Goal: Check status: Check status

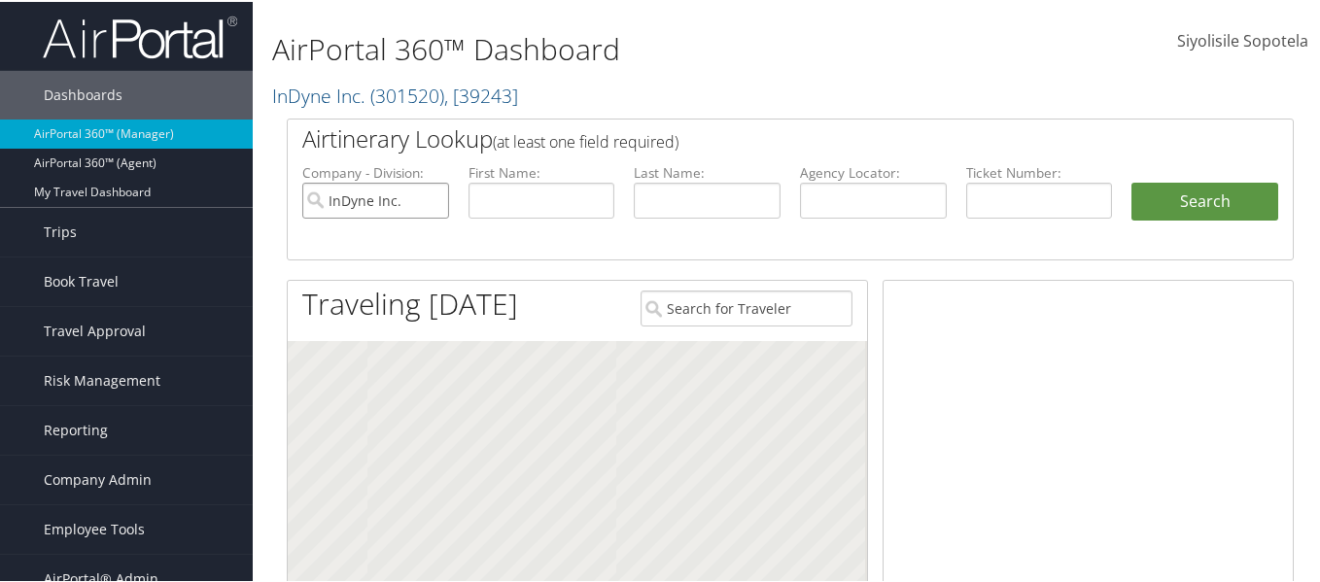
click at [430, 196] on input "InDyne Inc." at bounding box center [375, 199] width 147 height 36
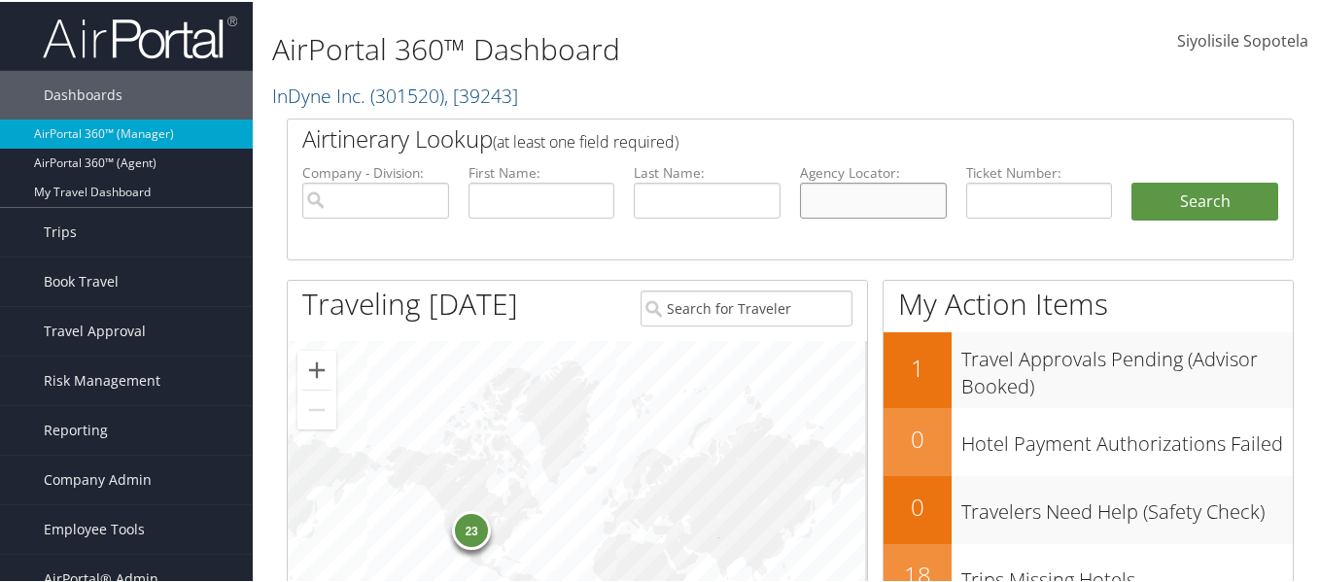
click at [928, 202] on input "text" at bounding box center [873, 199] width 147 height 36
paste input "AGAJWK"
type input "AGAJWK"
click at [1131, 181] on button "Search" at bounding box center [1204, 200] width 147 height 39
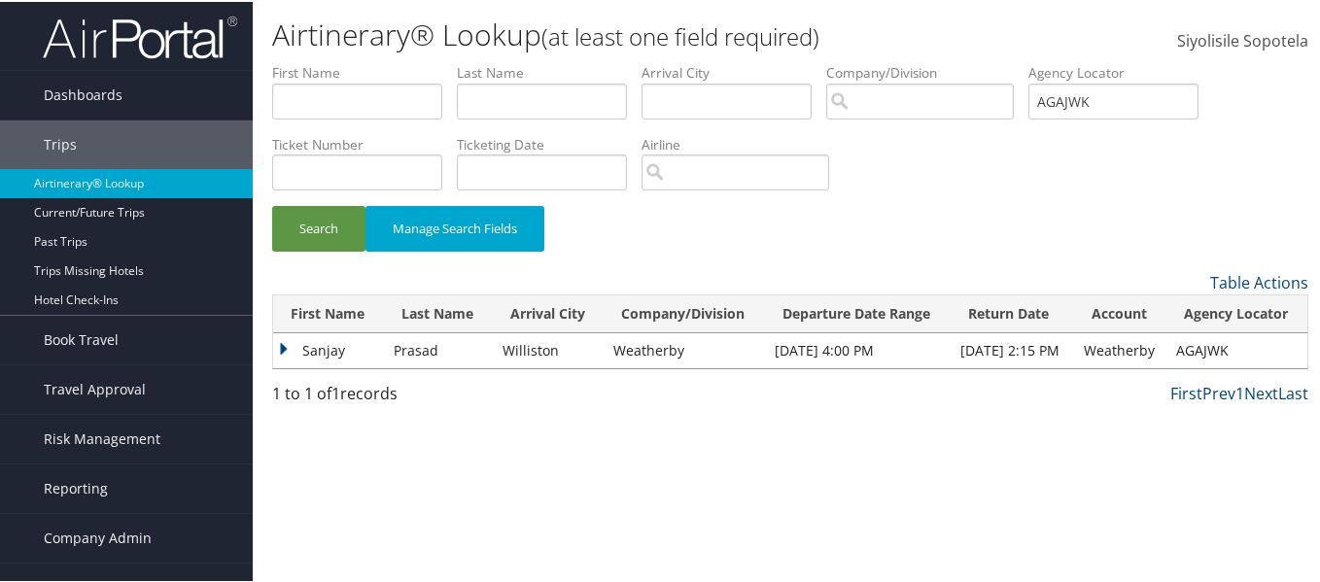
click at [307, 348] on td "Sanjay" at bounding box center [328, 348] width 111 height 35
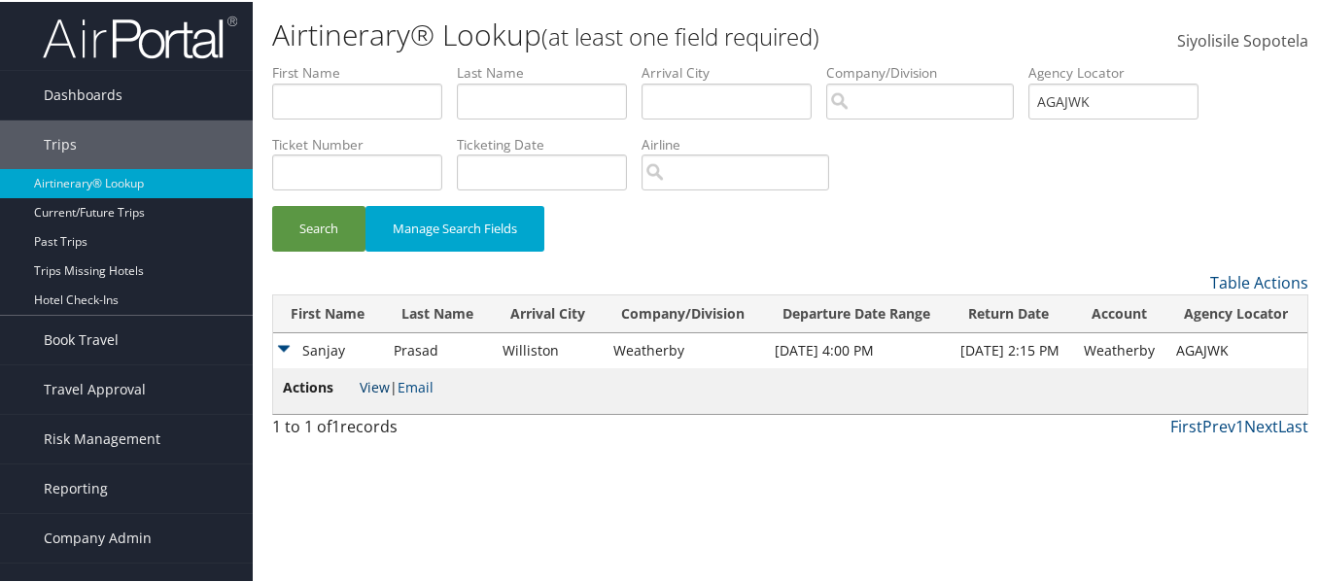
click at [366, 381] on link "View" at bounding box center [375, 385] width 30 height 18
click at [313, 228] on button "Search" at bounding box center [318, 227] width 93 height 46
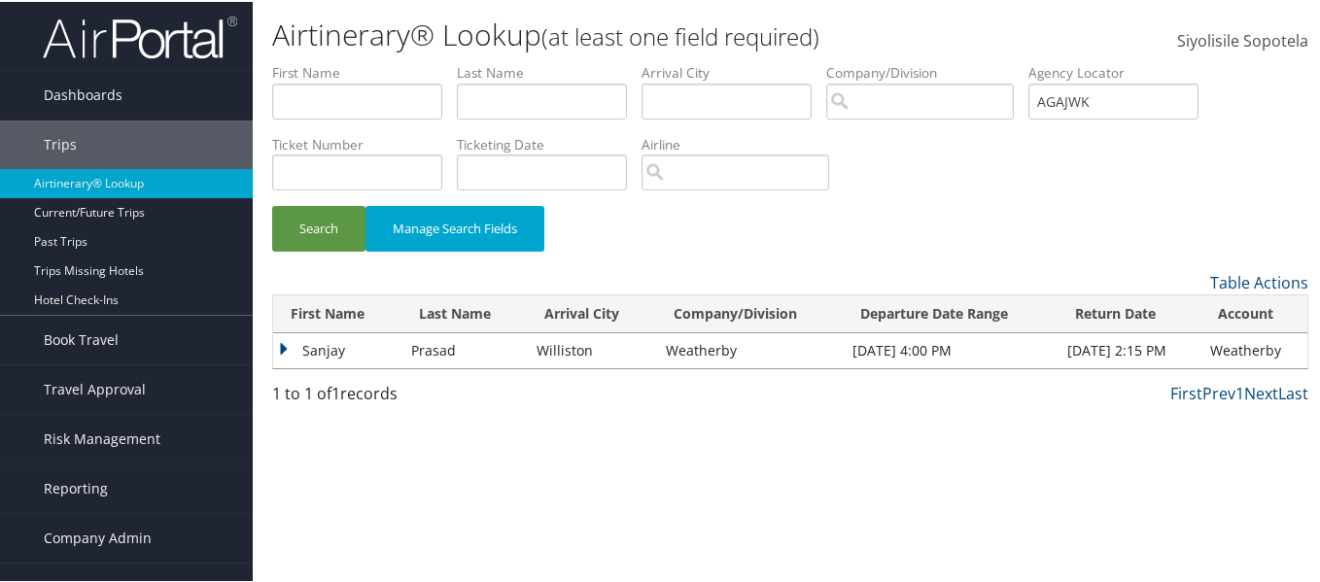
click at [306, 345] on td "Sanjay" at bounding box center [337, 348] width 128 height 35
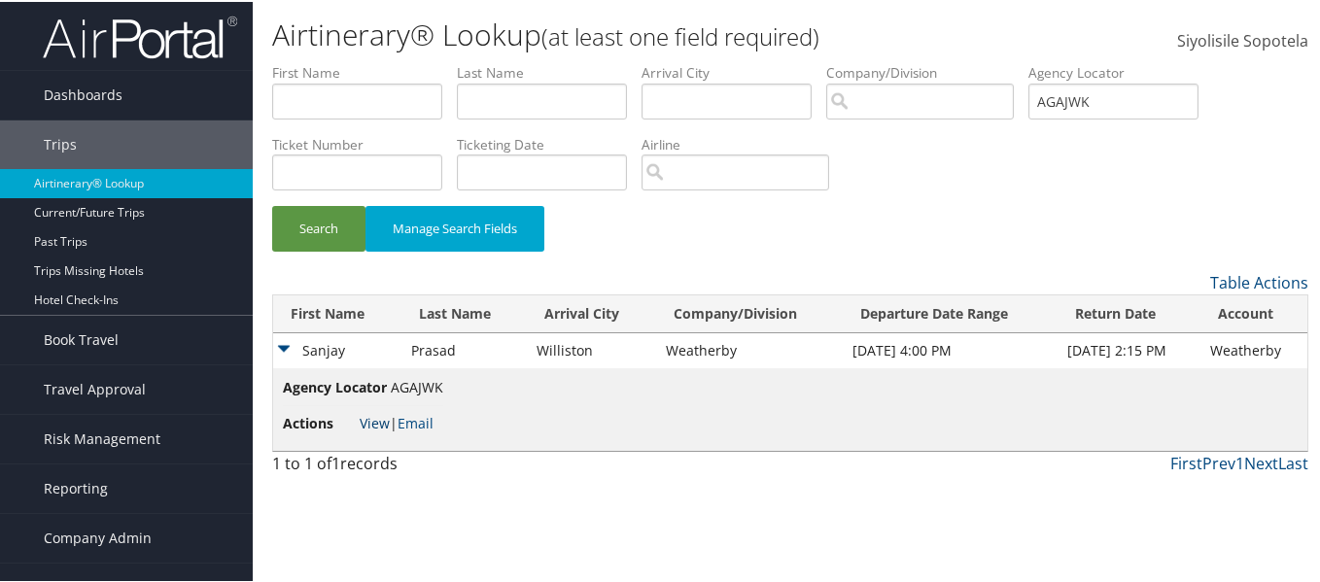
click at [375, 419] on link "View" at bounding box center [375, 421] width 30 height 18
